Goal: Task Accomplishment & Management: Manage account settings

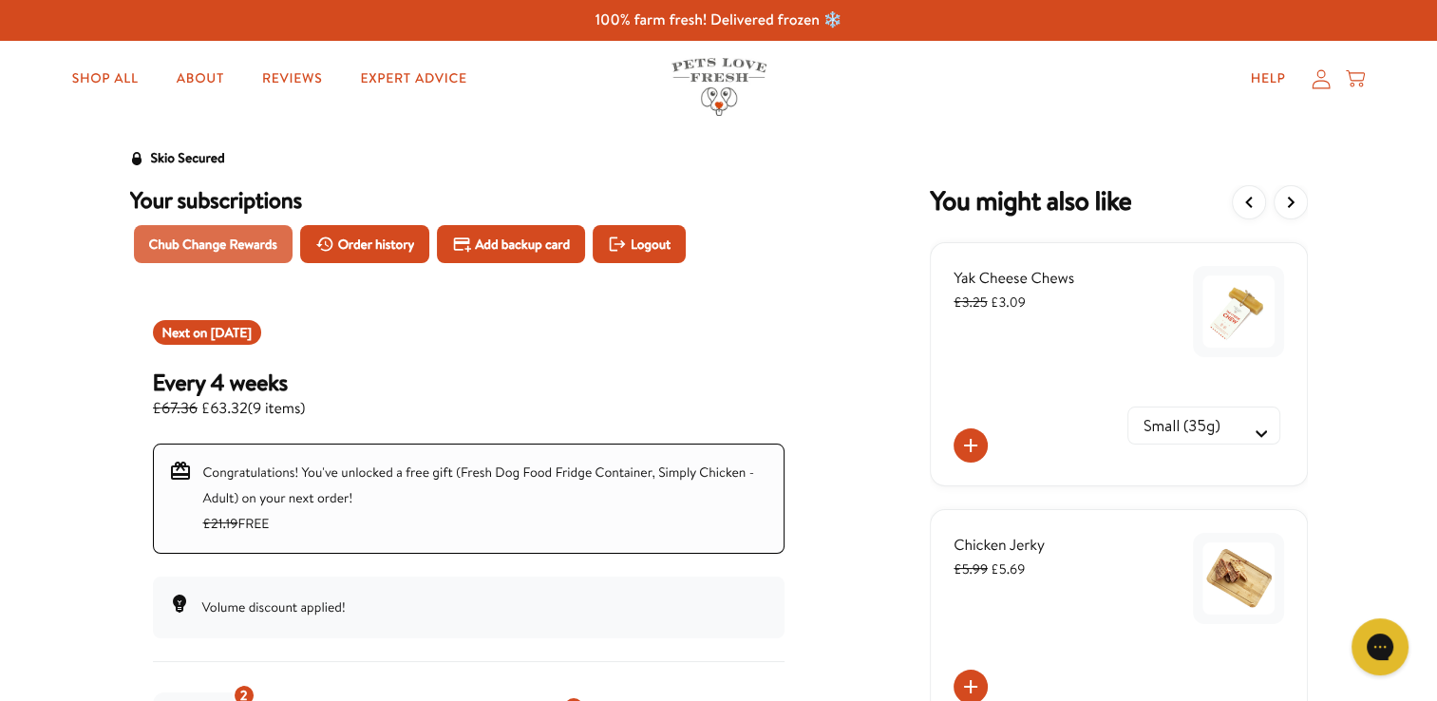
click at [196, 245] on span "Chub Change Rewards" at bounding box center [213, 244] width 128 height 21
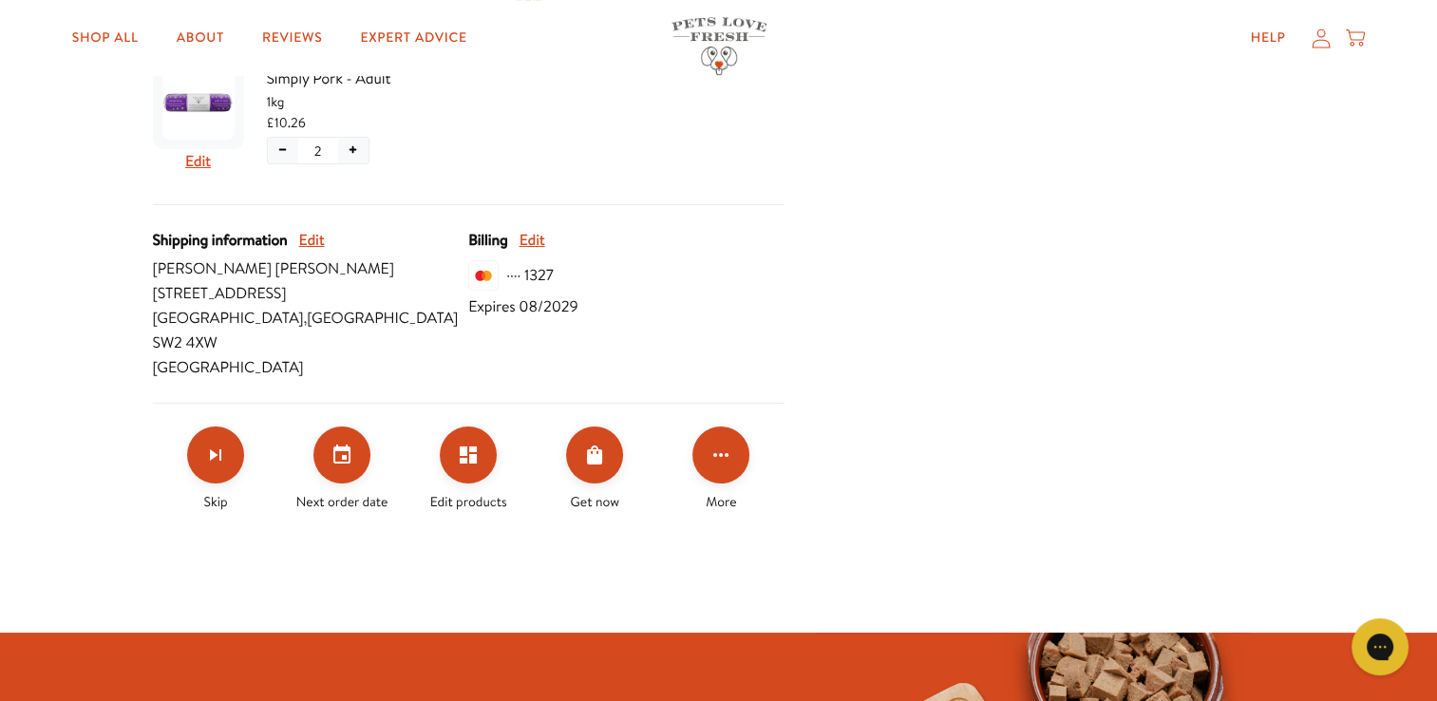
scroll to position [956, 0]
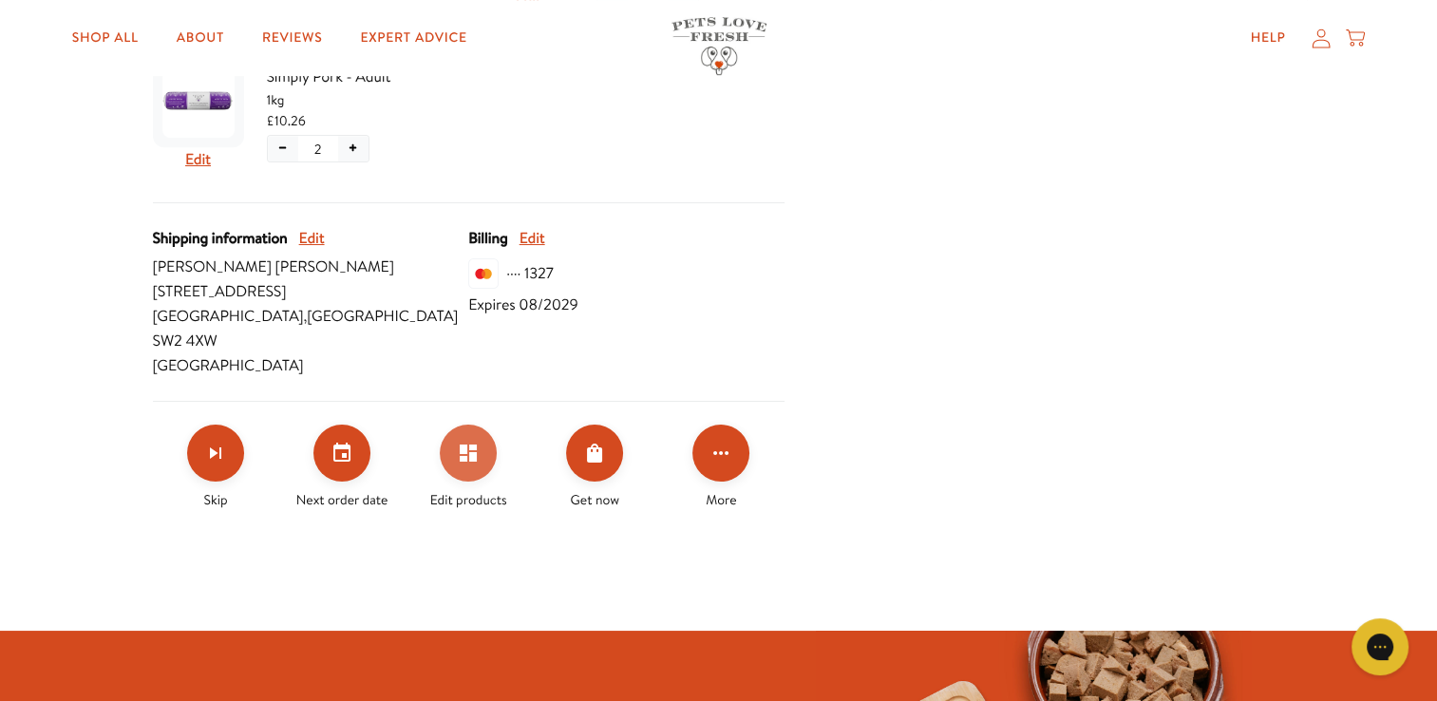
click at [461, 445] on icon "Edit products" at bounding box center [468, 453] width 17 height 17
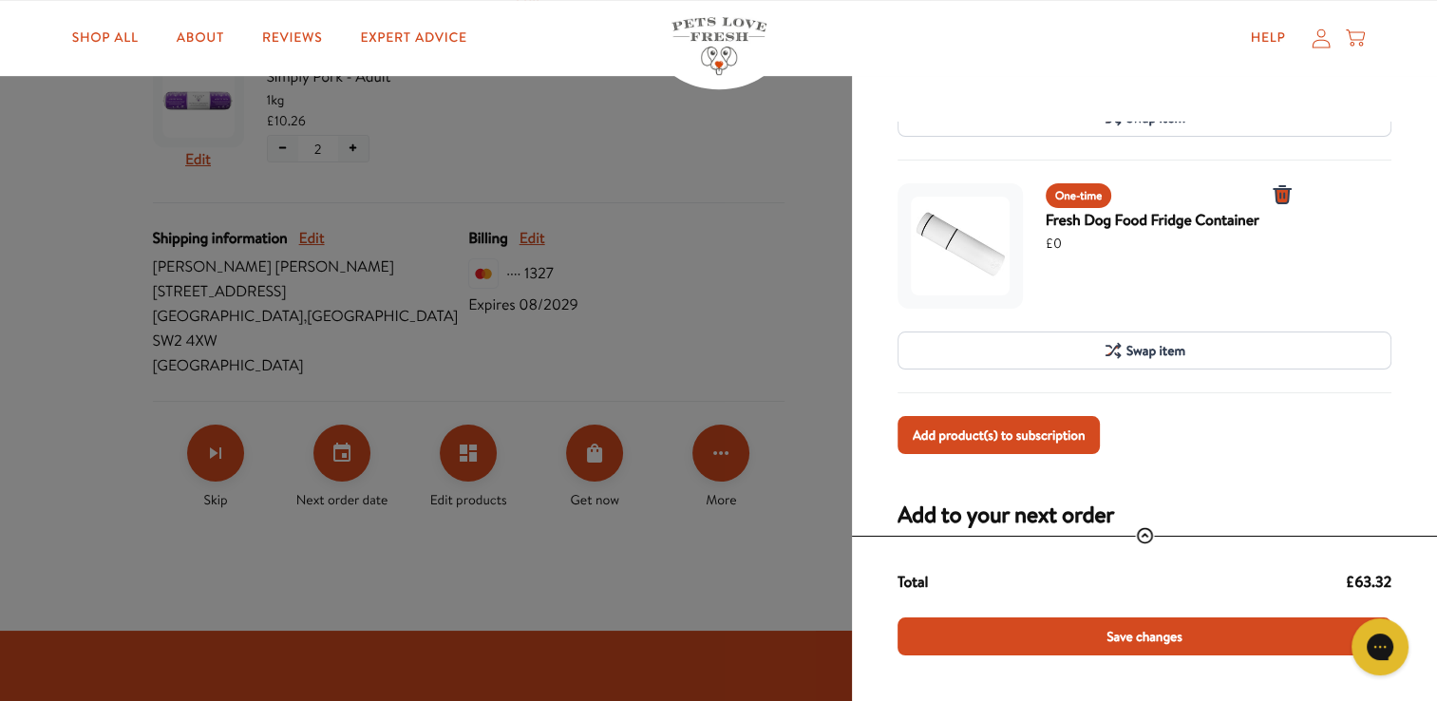
scroll to position [973, 0]
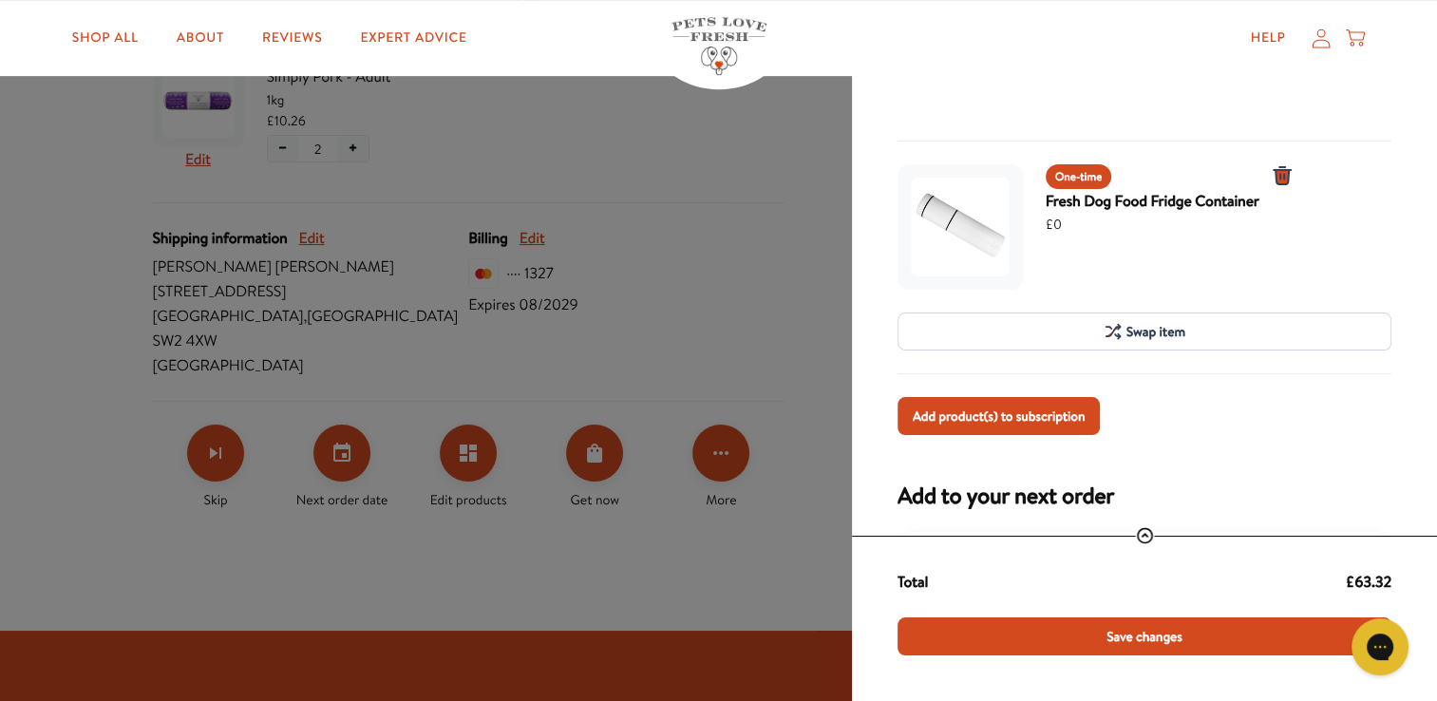
click at [1273, 169] on icon "1 units for Fresh Dog Food Fridge Container" at bounding box center [1282, 175] width 23 height 23
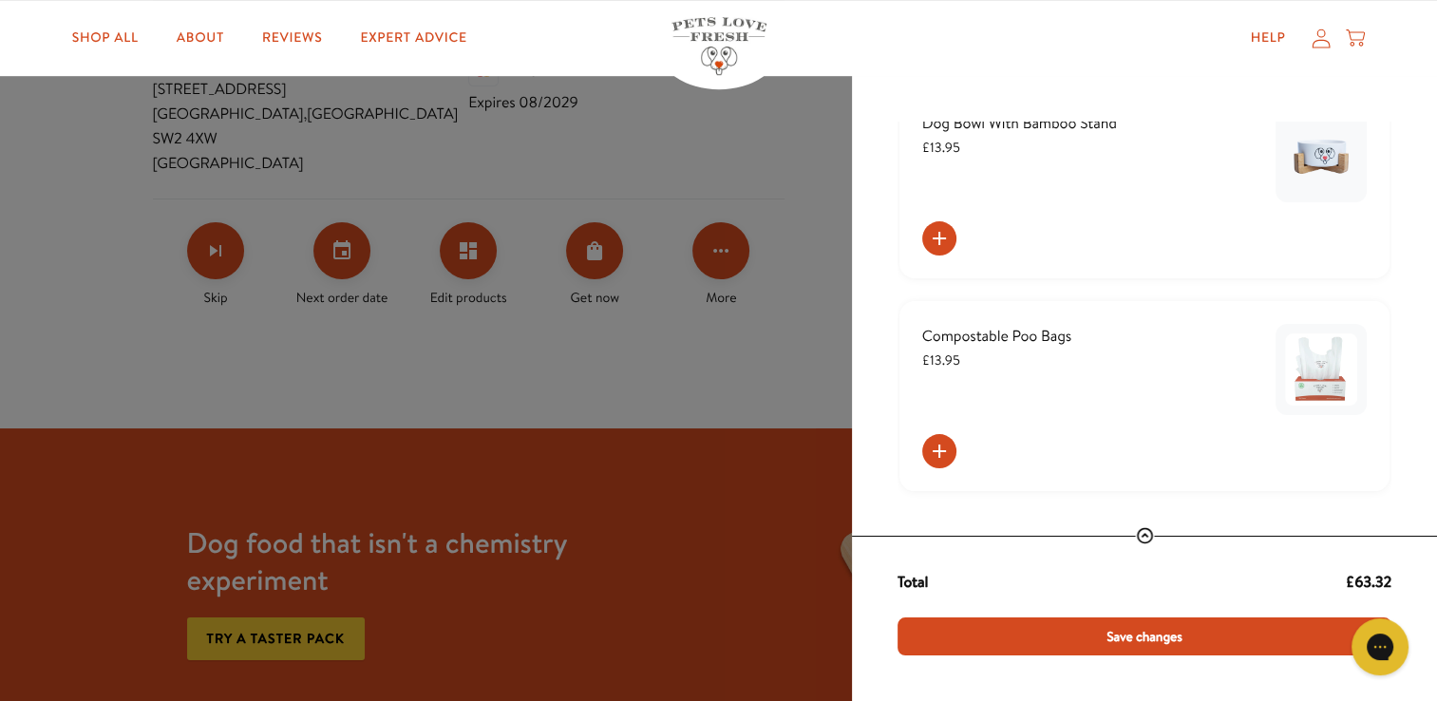
scroll to position [1348, 0]
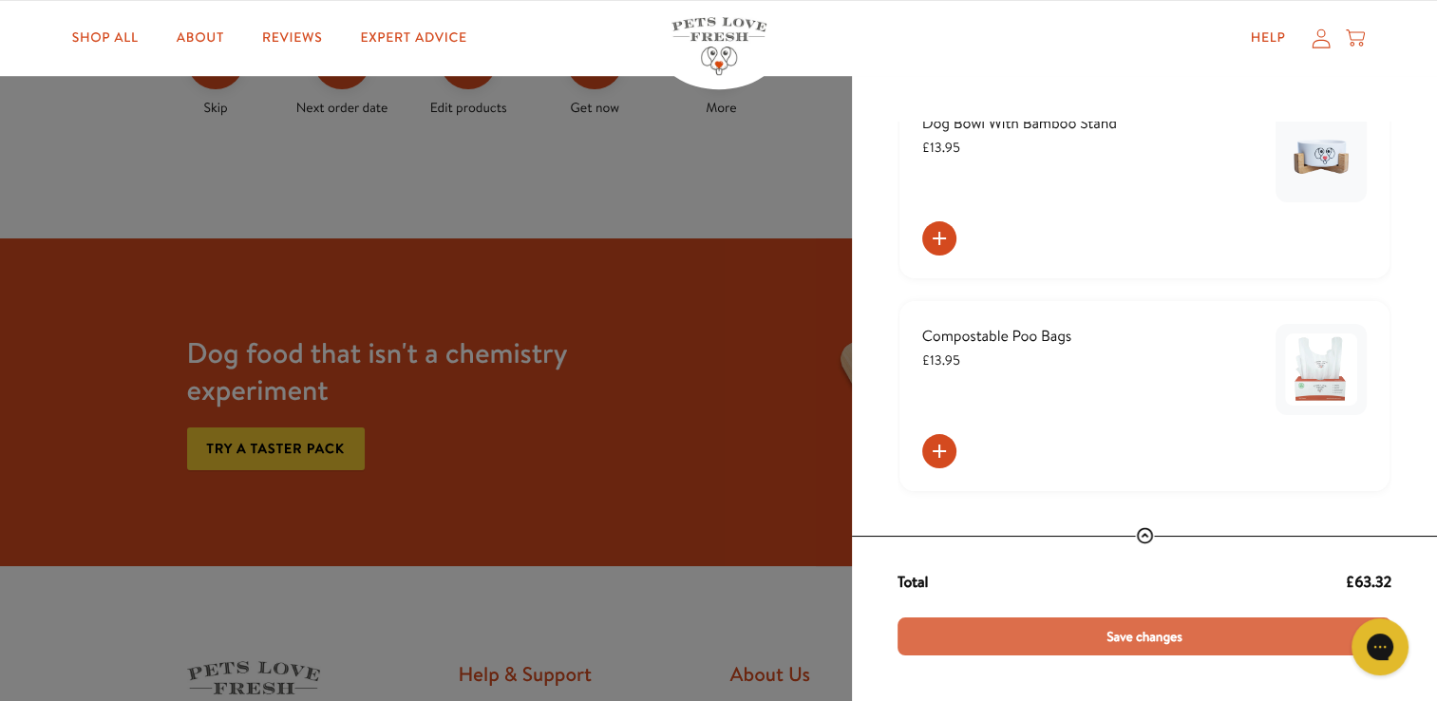
click at [1132, 633] on span "Save changes" at bounding box center [1145, 636] width 76 height 21
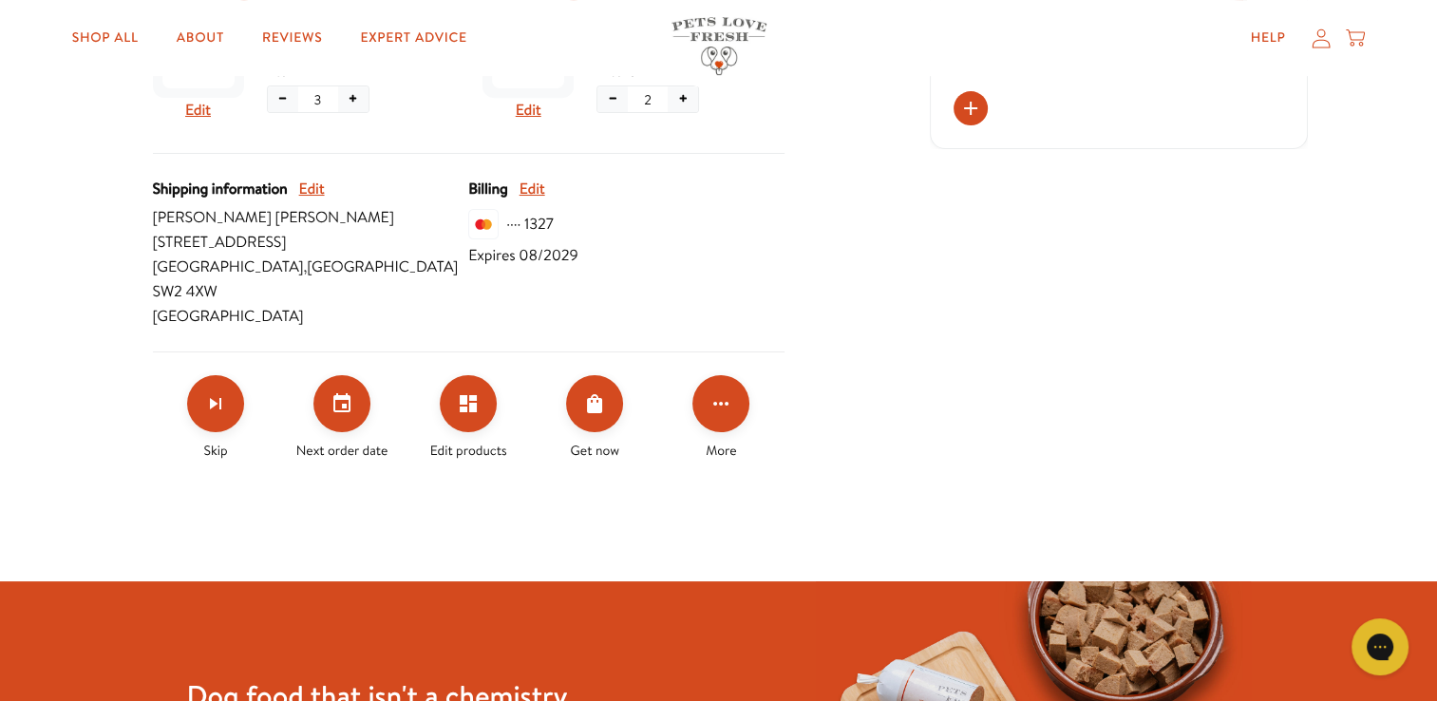
scroll to position [815, 0]
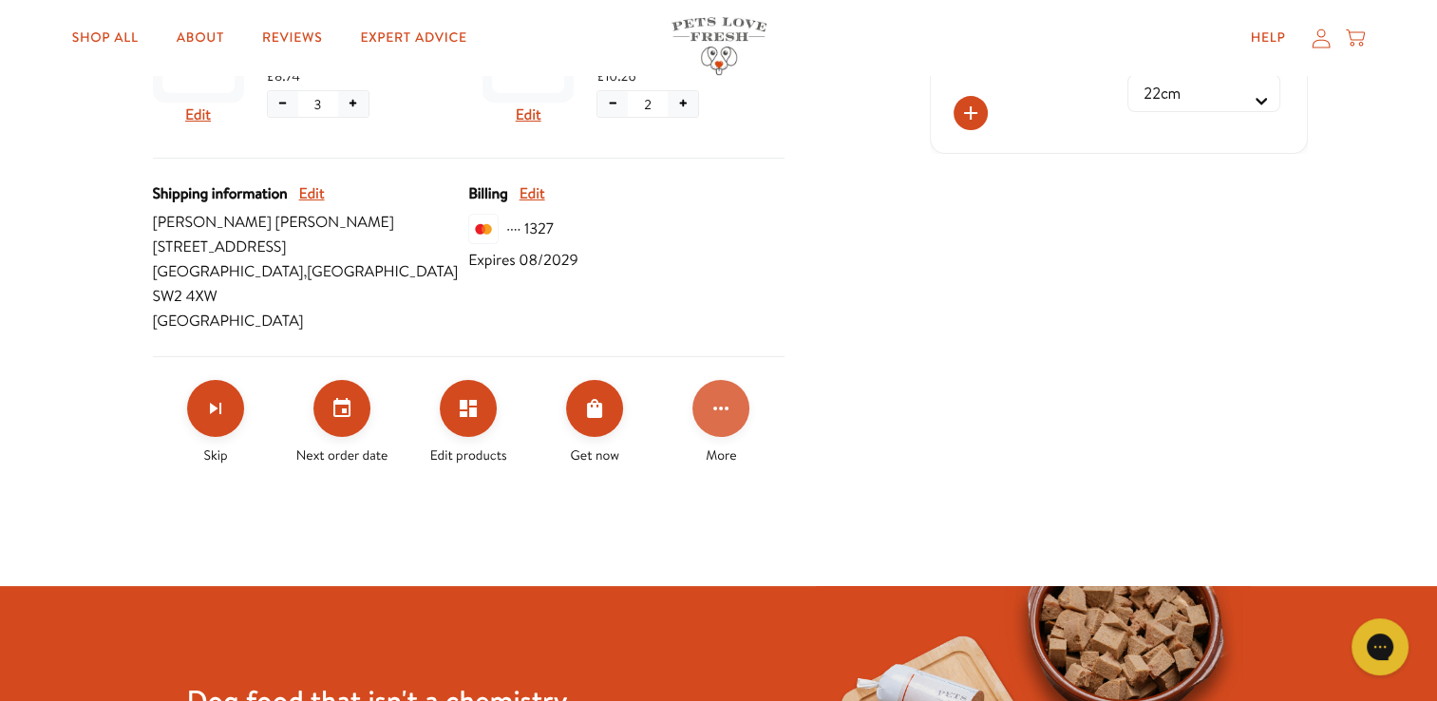
click at [723, 397] on icon "Click for more options" at bounding box center [721, 408] width 23 height 23
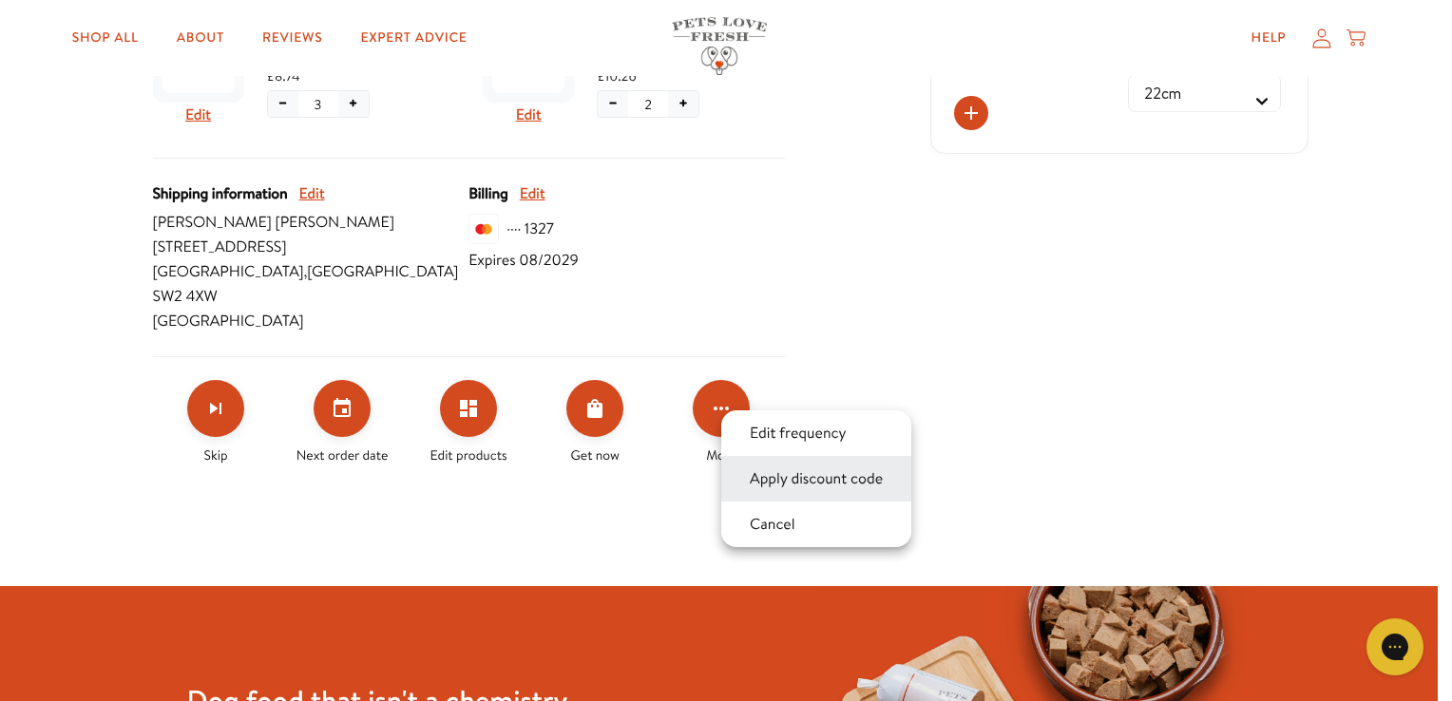
click at [806, 480] on button "Apply discount code" at bounding box center [816, 478] width 144 height 23
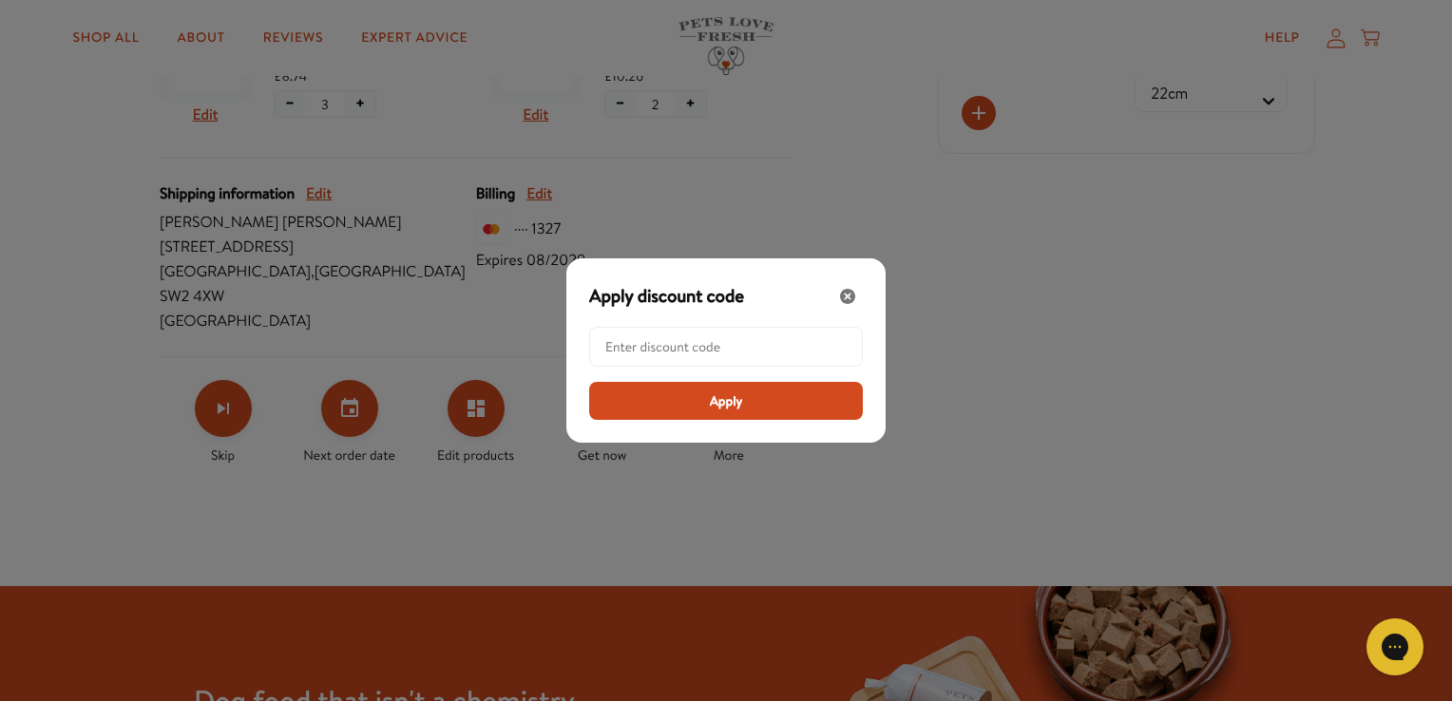
click at [636, 339] on input "Modal" at bounding box center [731, 347] width 253 height 38
paste input "LL-REW-20-Q9YR5RNU"
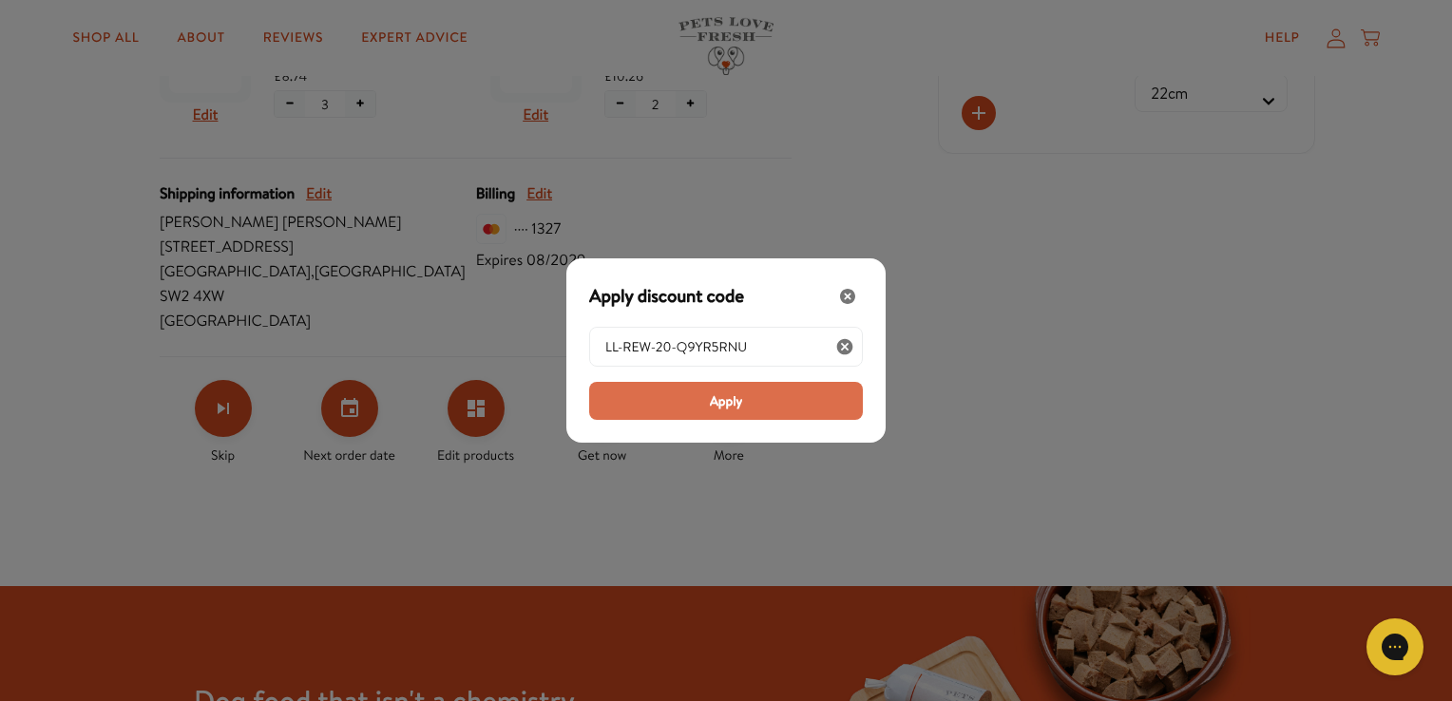
type input "LL-REW-20-Q9YR5RNU"
click at [741, 401] on span "Apply" at bounding box center [726, 400] width 33 height 21
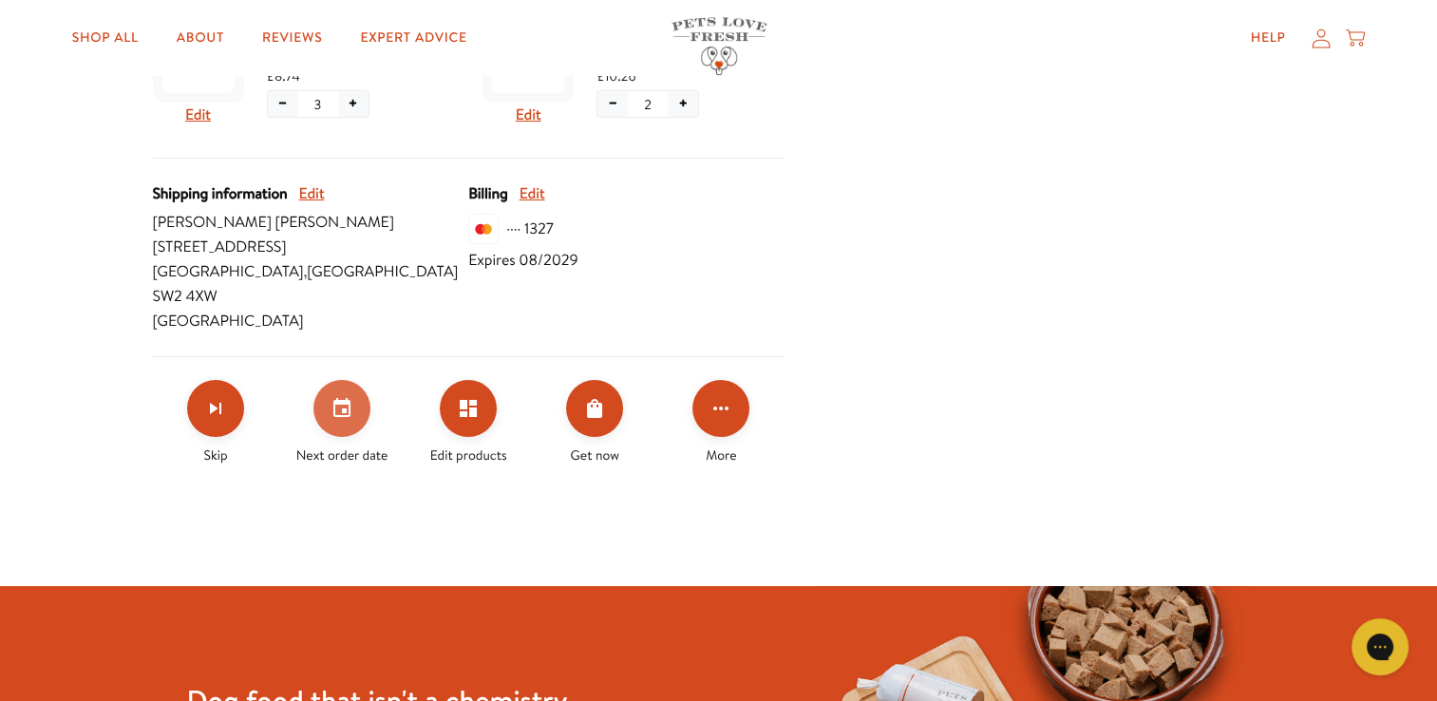
click at [355, 388] on button "Set your next order date" at bounding box center [342, 408] width 57 height 57
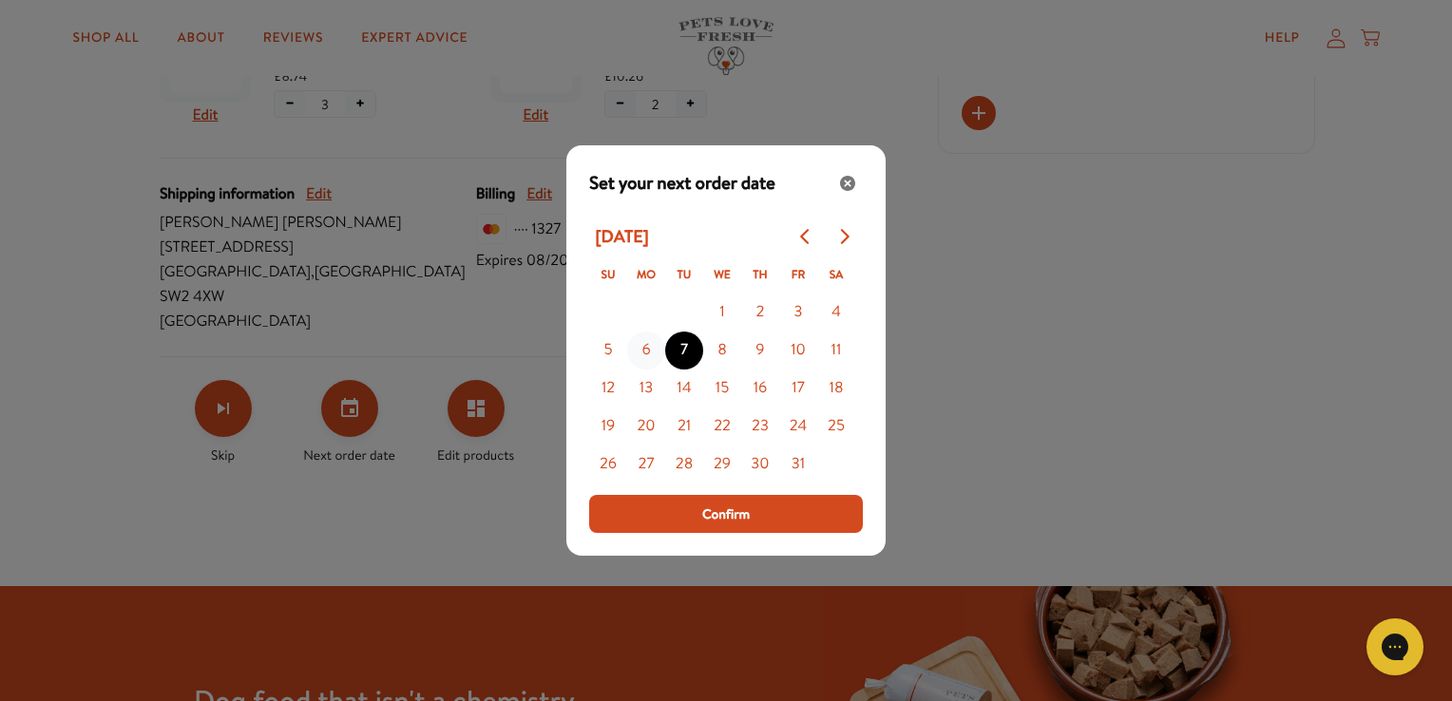
click at [643, 354] on button "6" at bounding box center [646, 351] width 38 height 38
click at [608, 350] on button "5" at bounding box center [608, 351] width 38 height 38
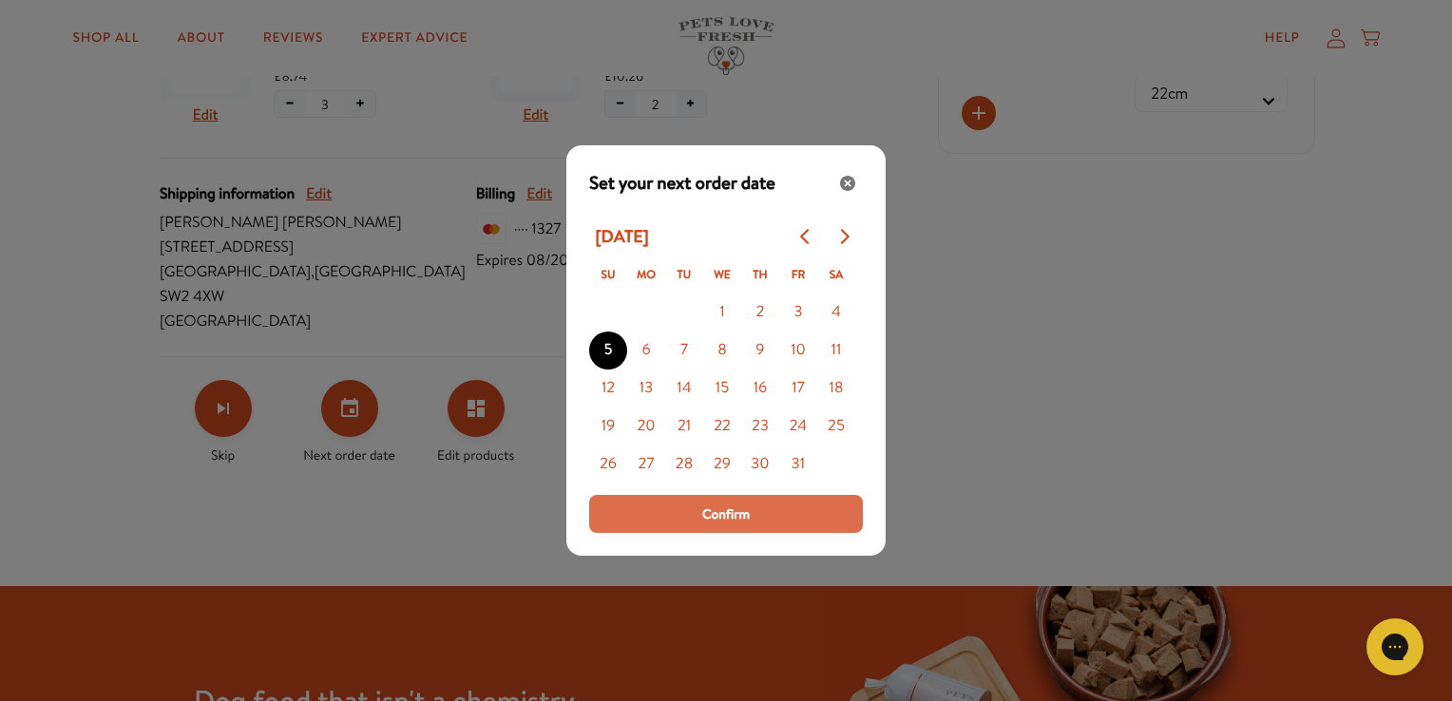
click at [763, 509] on button "Confirm" at bounding box center [726, 514] width 274 height 38
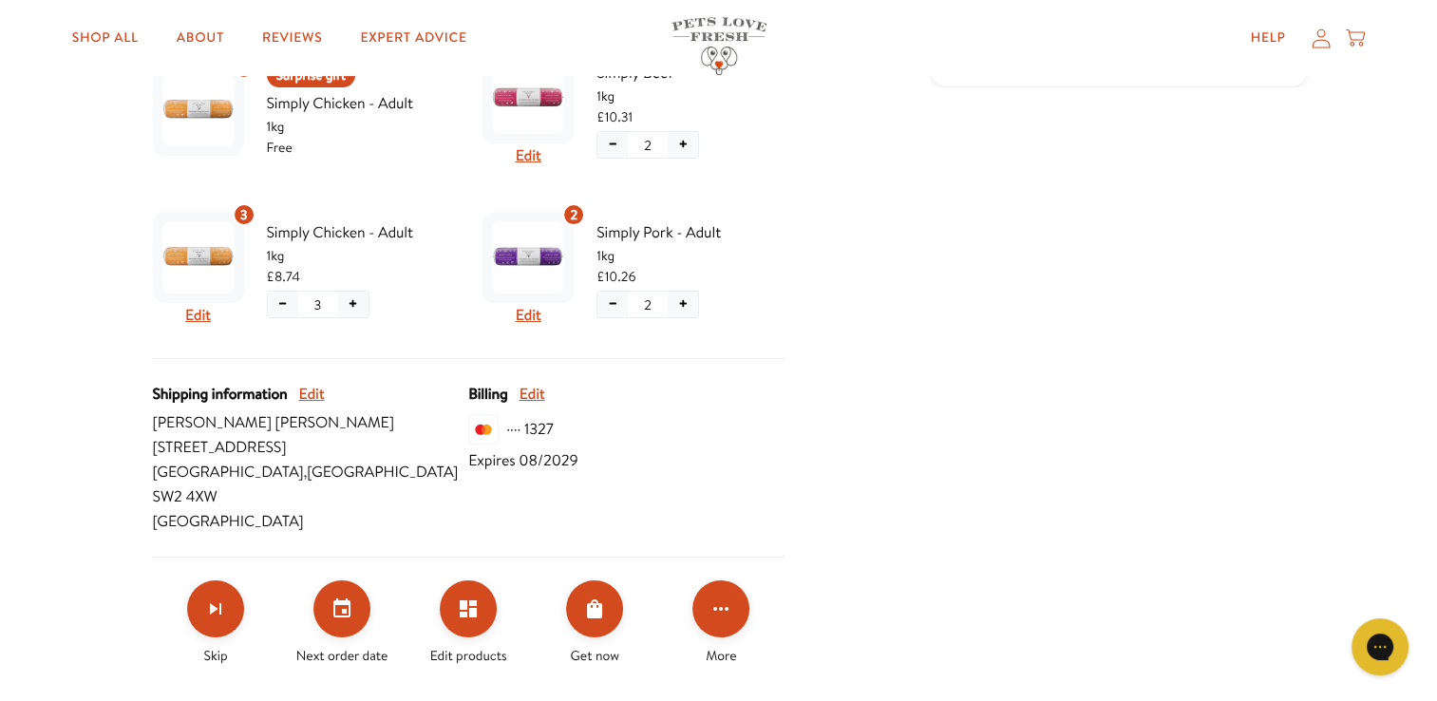
scroll to position [619, 0]
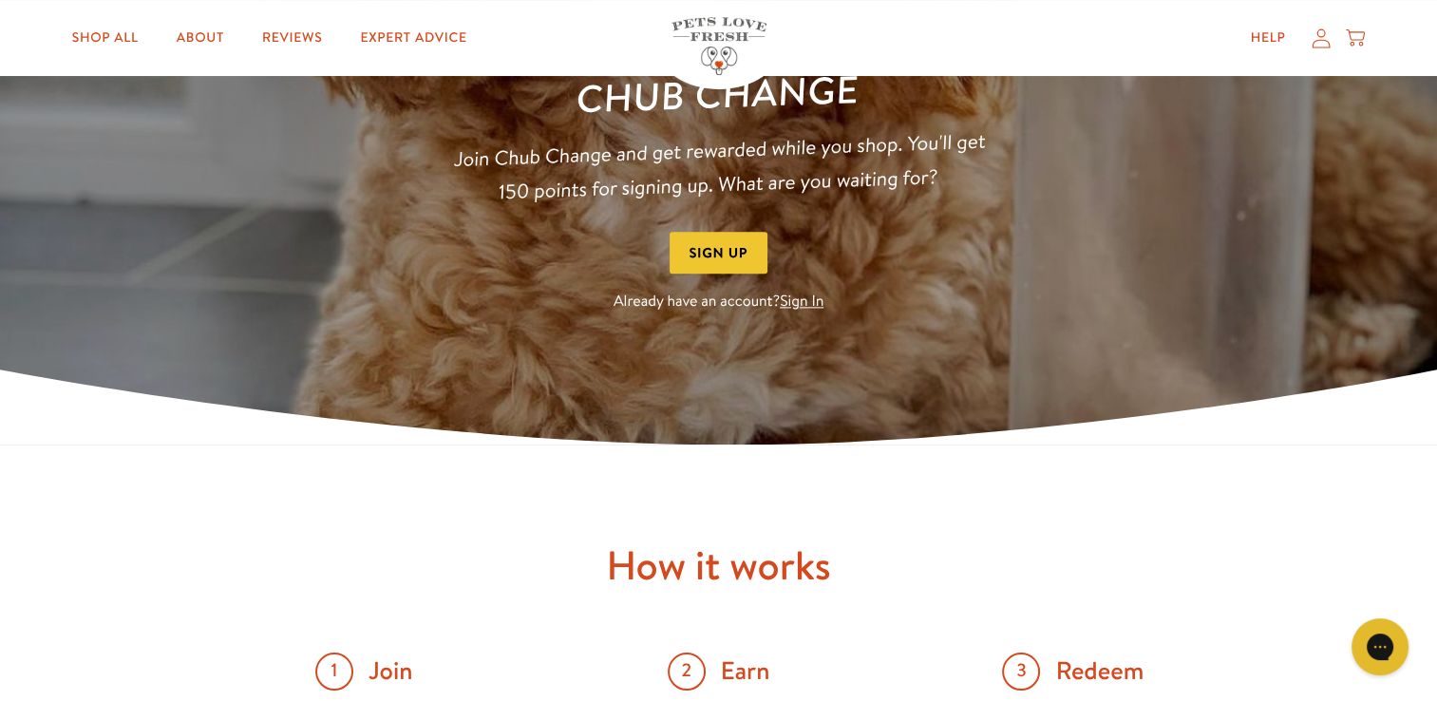
scroll to position [243, 0]
click at [808, 300] on link "Sign In" at bounding box center [802, 301] width 44 height 21
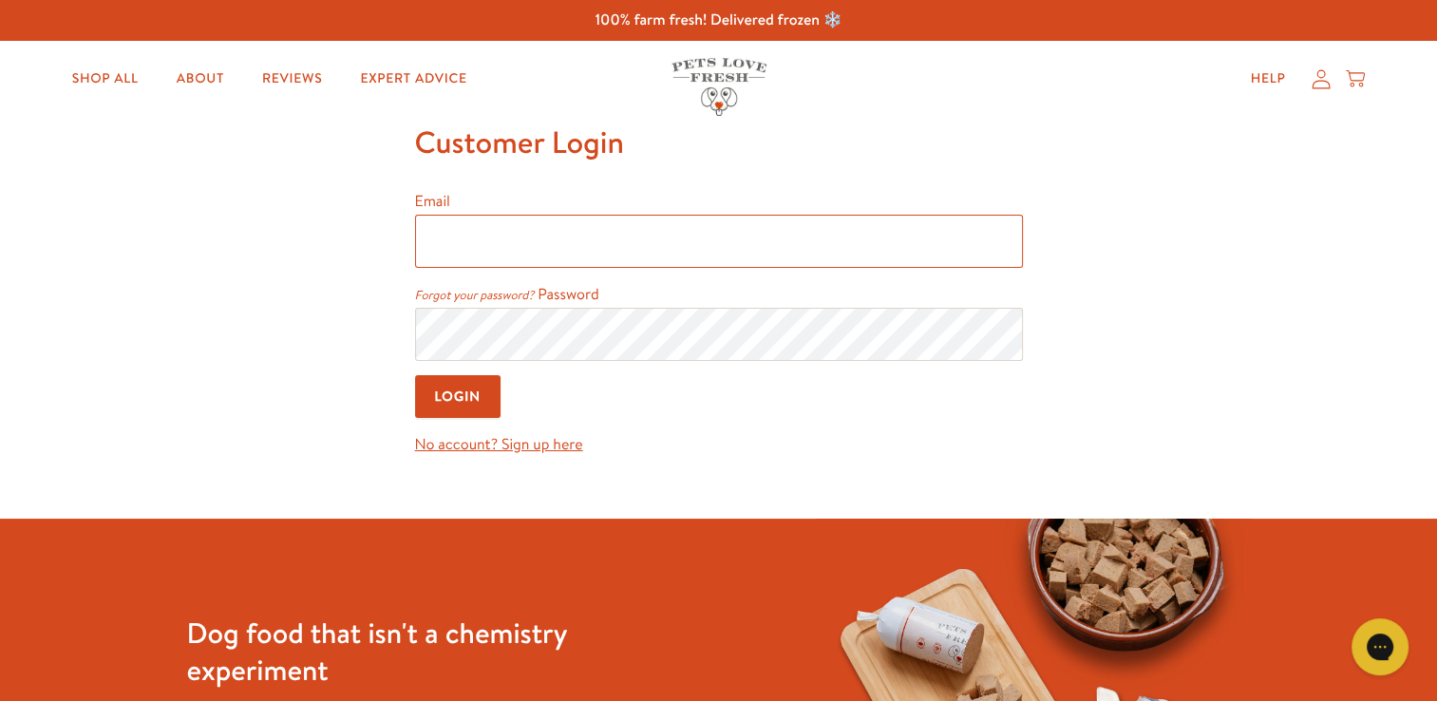
click at [716, 241] on input "Email" at bounding box center [719, 241] width 608 height 53
type input "helenclairemcintosh@gmail.com"
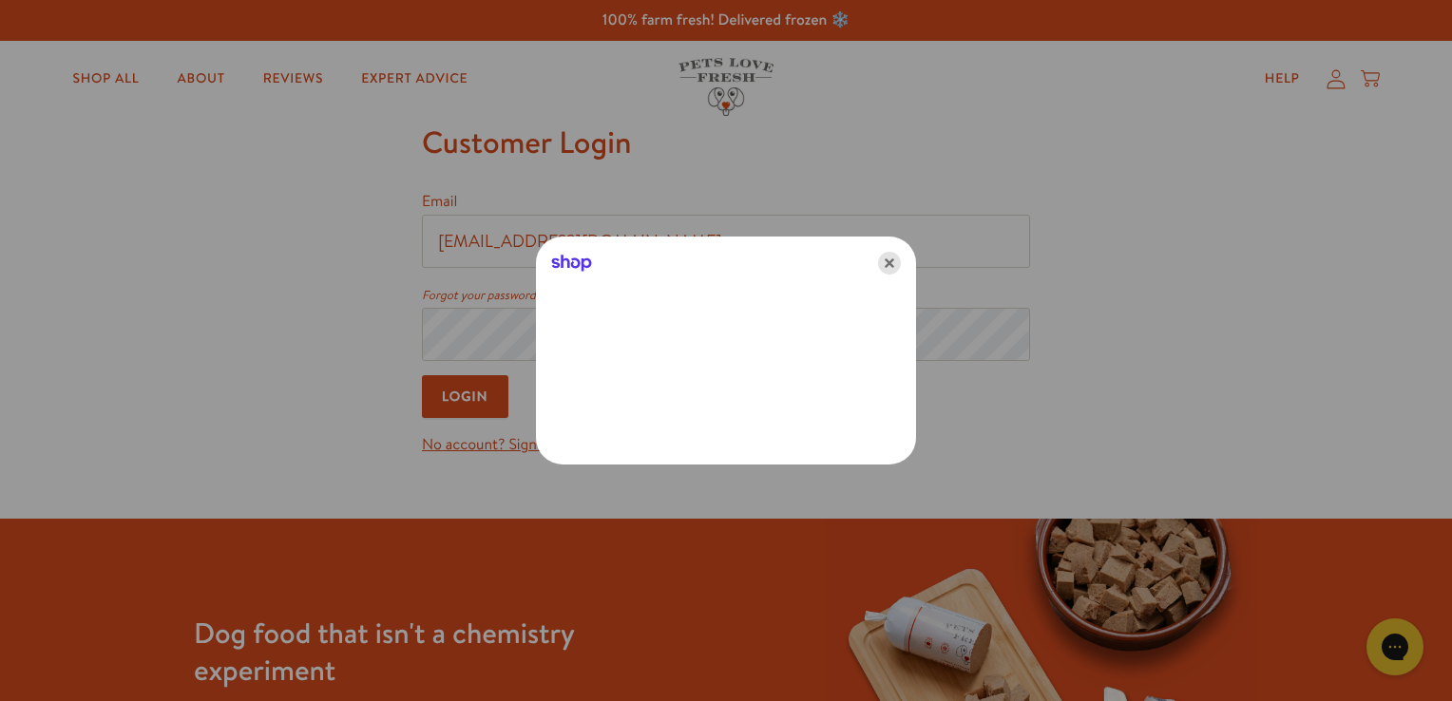
click at [890, 262] on icon "Close" at bounding box center [889, 263] width 23 height 23
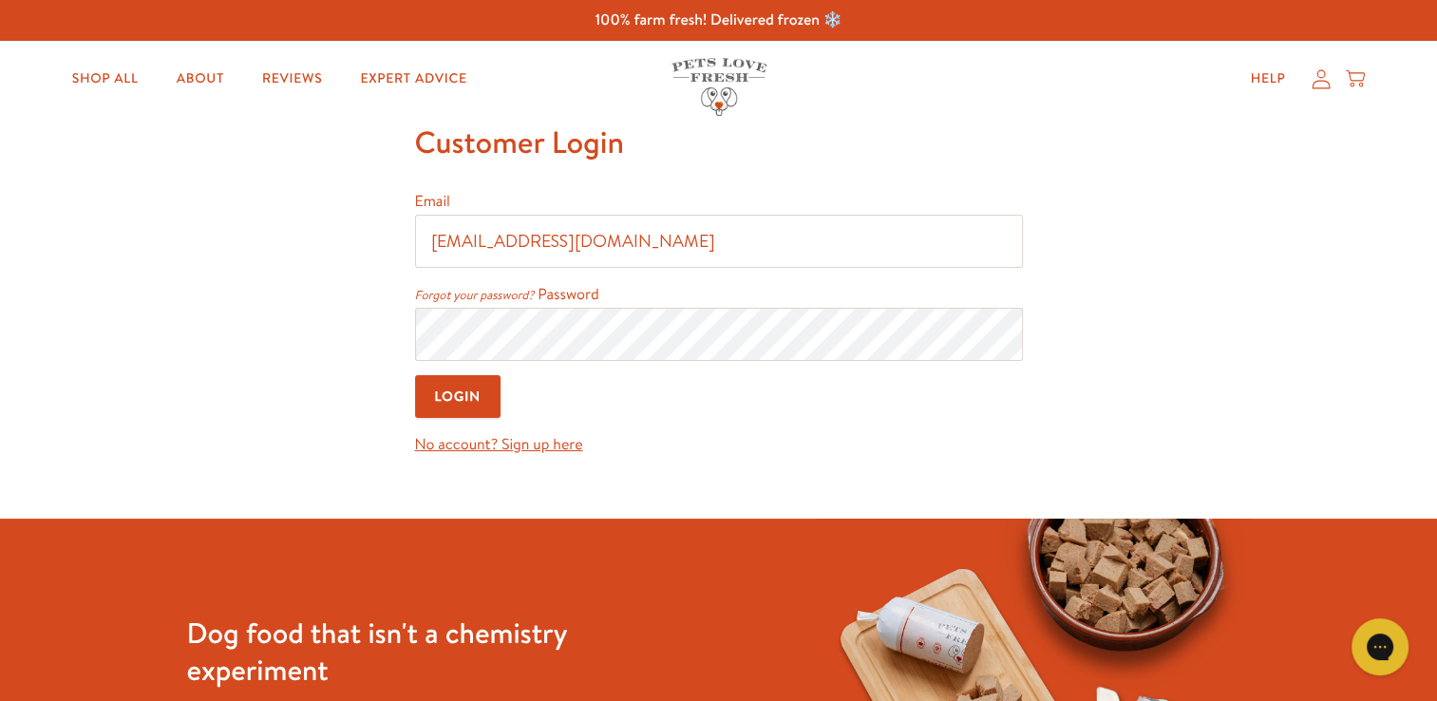
click at [458, 397] on input "Login" at bounding box center [458, 396] width 86 height 43
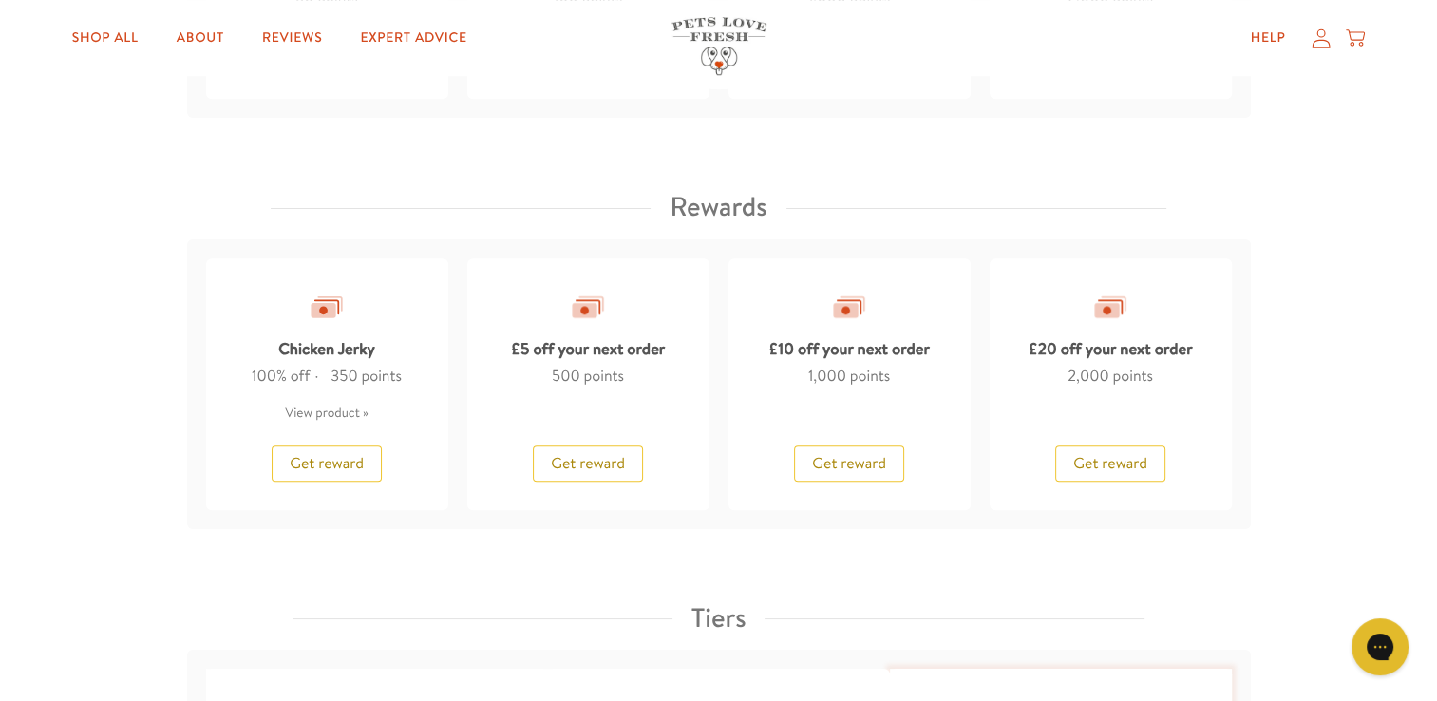
scroll to position [1549, 0]
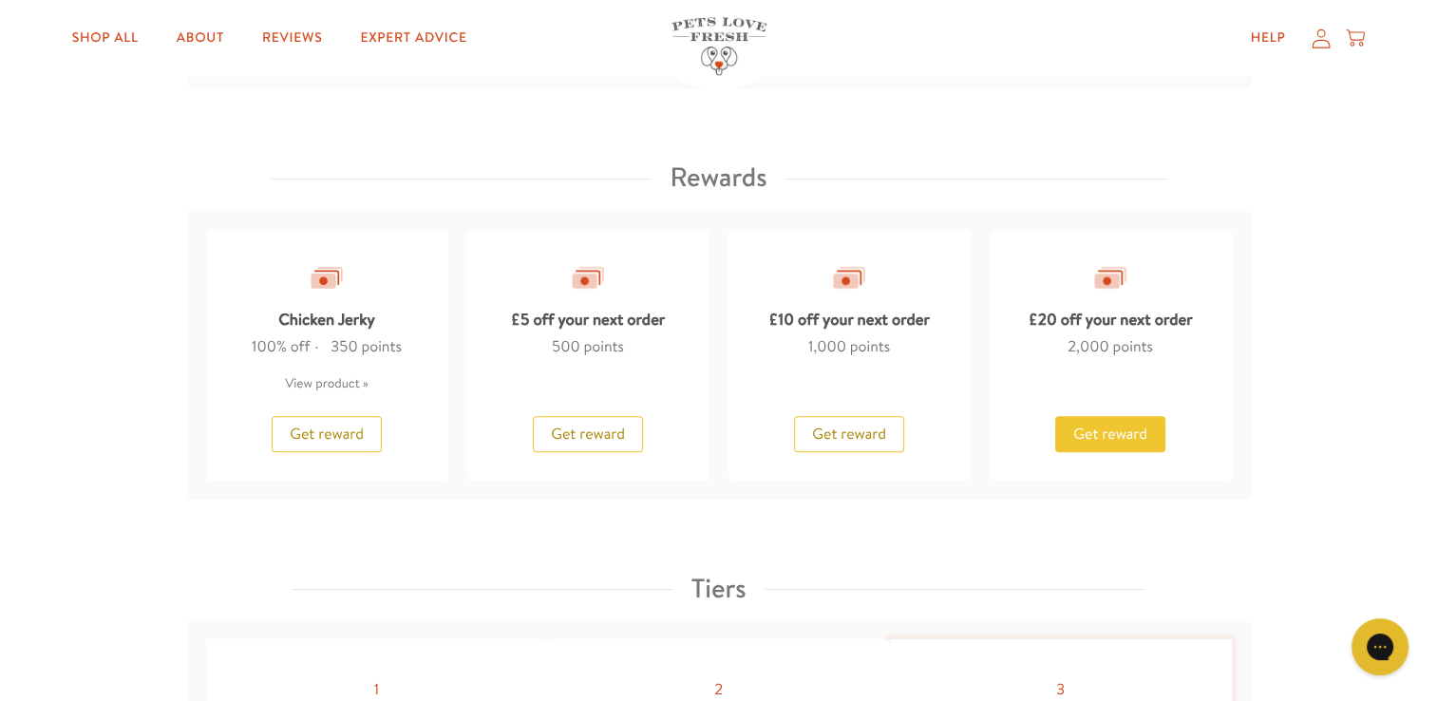
click at [1121, 430] on span "Get reward" at bounding box center [1111, 434] width 74 height 21
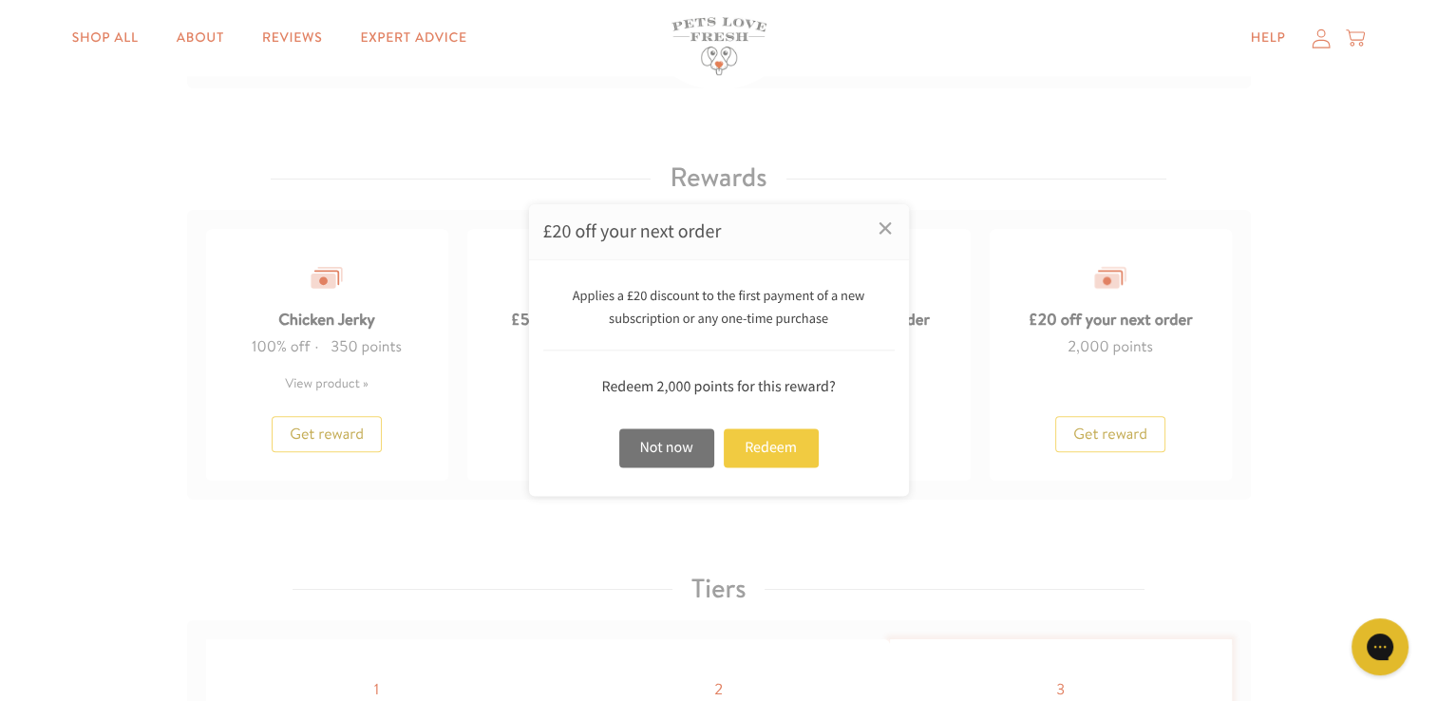
click at [777, 444] on div "Redeem" at bounding box center [771, 447] width 95 height 39
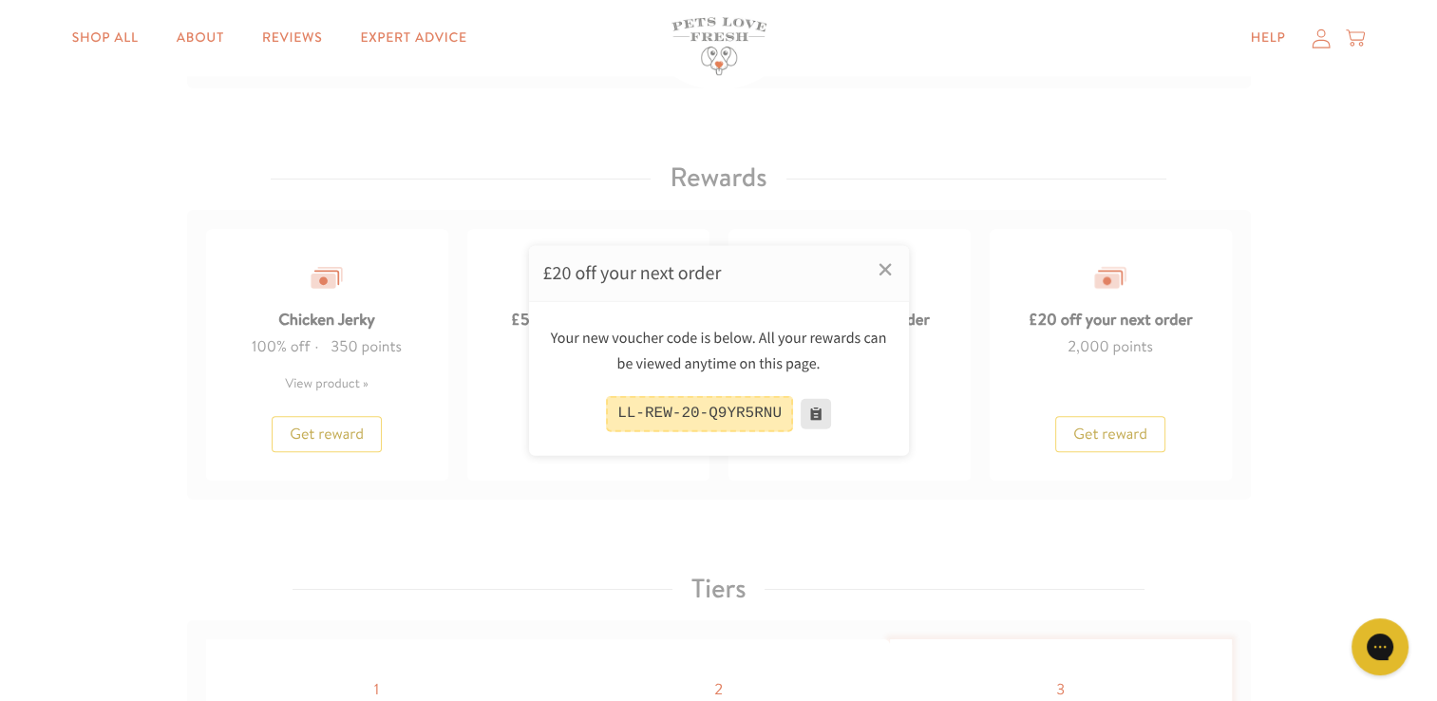
click at [805, 413] on button at bounding box center [816, 414] width 30 height 30
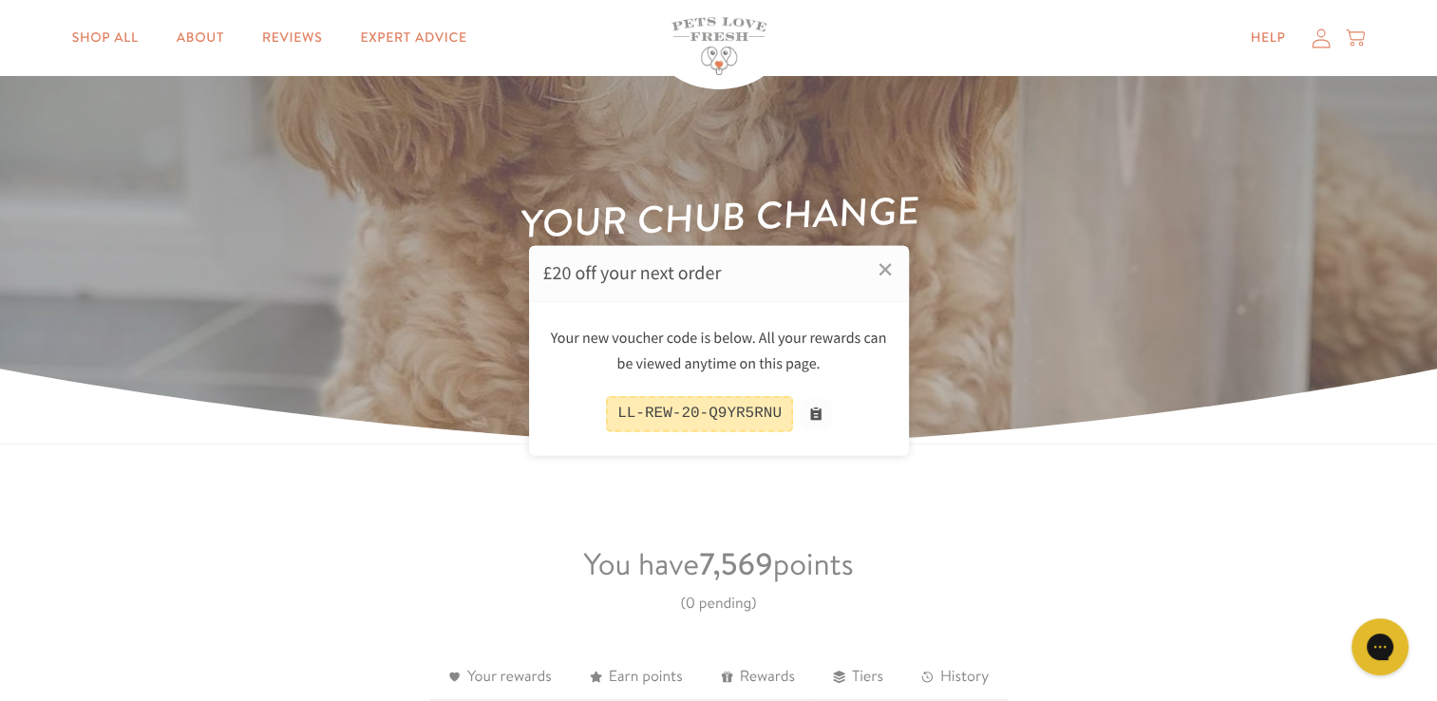
scroll to position [0, 0]
